Goal: Task Accomplishment & Management: Use online tool/utility

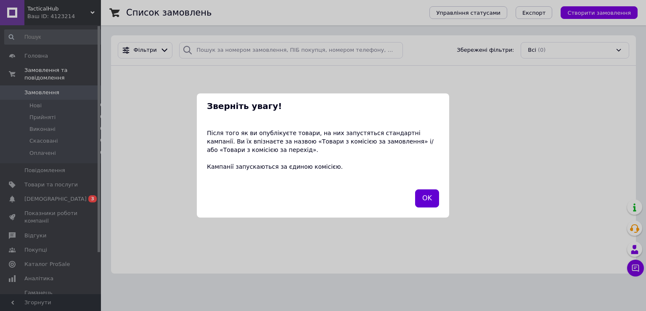
click at [422, 194] on button "OK" at bounding box center [427, 198] width 24 height 18
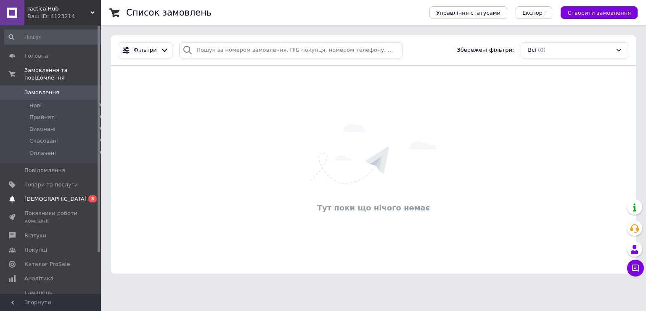
click at [51, 192] on link "[DEMOGRAPHIC_DATA] 0 3" at bounding box center [54, 199] width 108 height 14
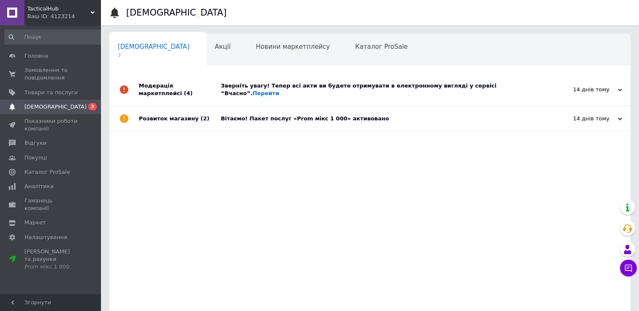
click at [301, 117] on div "Вітаємо! Пакет послуг «Prom мікс 1 000» активовано" at bounding box center [379, 118] width 317 height 25
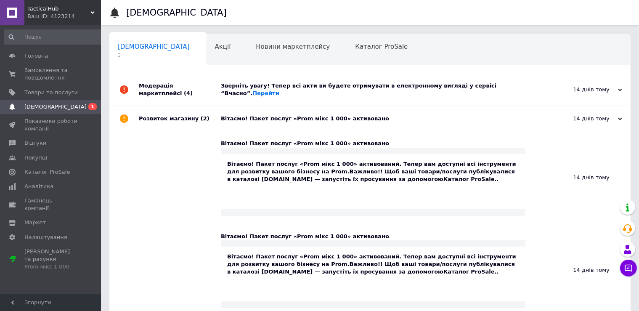
click at [324, 84] on div "Зверніть увагу! Тепер всі акти ви будете отримувати в електронному вигляді у се…" at bounding box center [379, 89] width 317 height 15
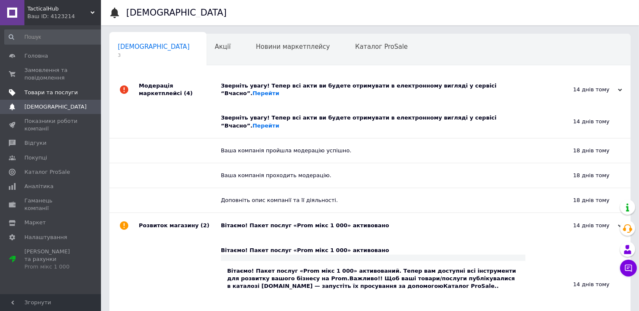
click at [42, 94] on span "Товари та послуги" at bounding box center [50, 93] width 53 height 8
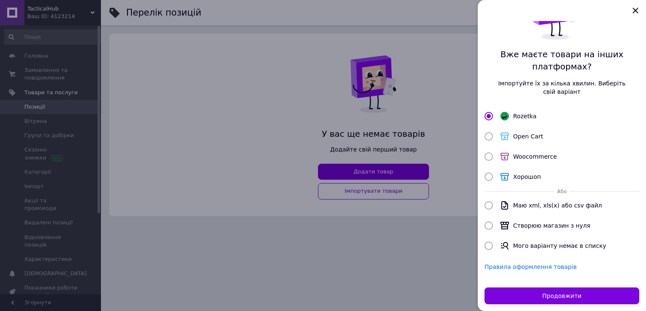
scroll to position [57, 0]
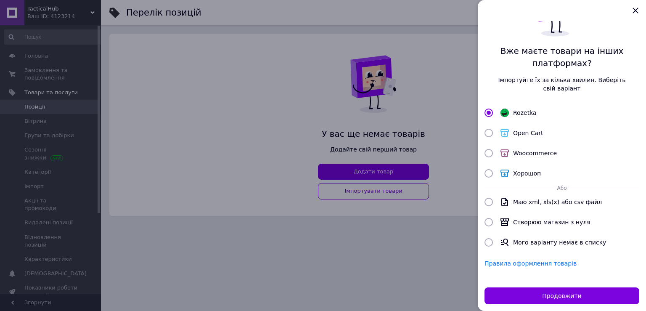
click at [490, 170] on input "Хорошоп" at bounding box center [489, 173] width 8 height 8
radio input "true"
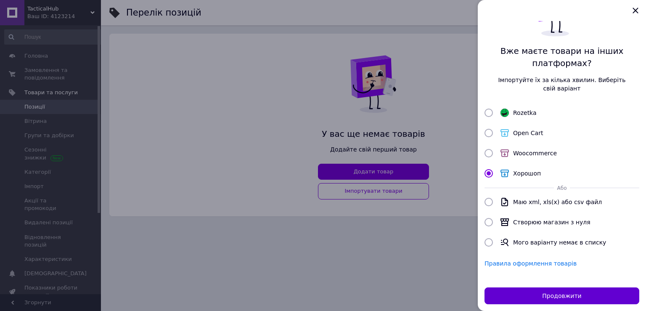
click at [548, 292] on button "Продовжити" at bounding box center [562, 295] width 155 height 17
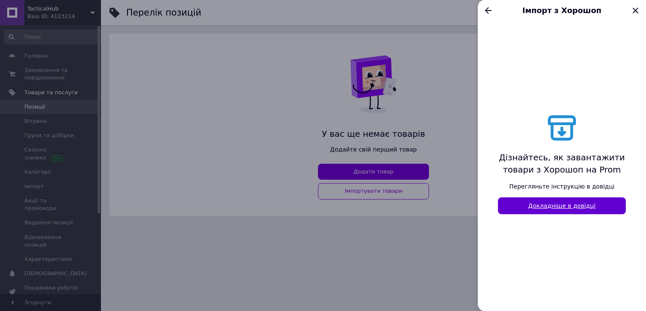
click at [549, 204] on link "Докладніше в довідці" at bounding box center [562, 205] width 128 height 17
